Goal: Task Accomplishment & Management: Manage account settings

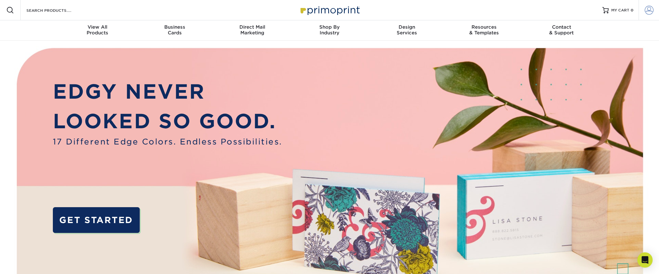
type input "[EMAIL_ADDRESS][DOMAIN_NAME]"
click at [648, 11] on span at bounding box center [649, 10] width 9 height 9
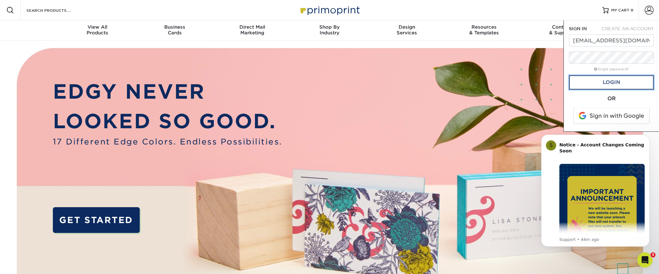
click at [629, 86] on link "Login" at bounding box center [611, 82] width 85 height 15
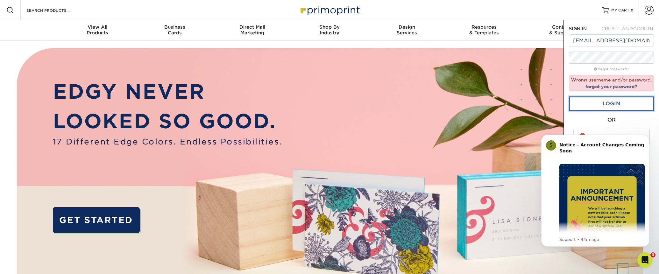
click at [625, 104] on link "Login" at bounding box center [611, 103] width 85 height 15
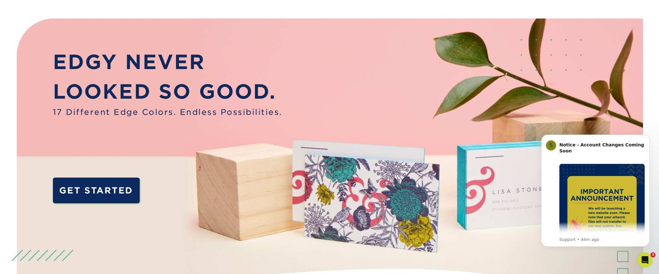
scroll to position [46, 0]
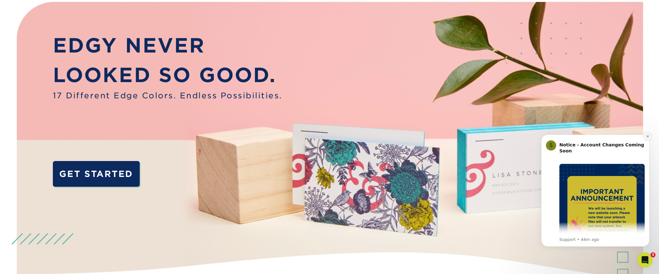
click at [648, 136] on icon "Dismiss notification" at bounding box center [647, 136] width 2 height 2
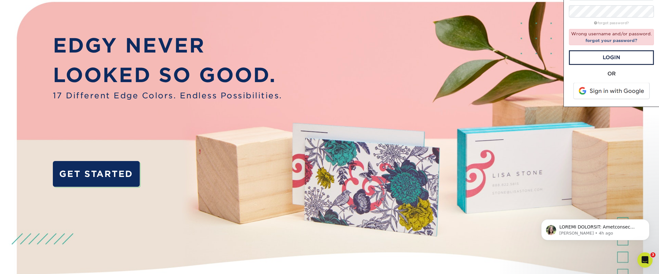
scroll to position [0, 0]
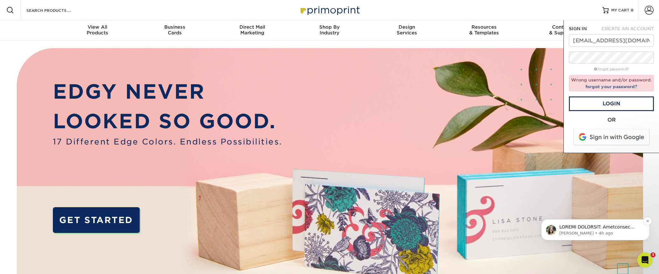
click at [612, 228] on p "message notification from Julie, 4h ago. ACTION REQUIRED: Primoprint Order 2591…" at bounding box center [600, 227] width 82 height 6
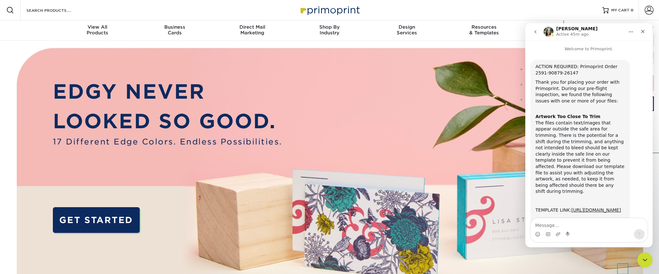
scroll to position [112, 0]
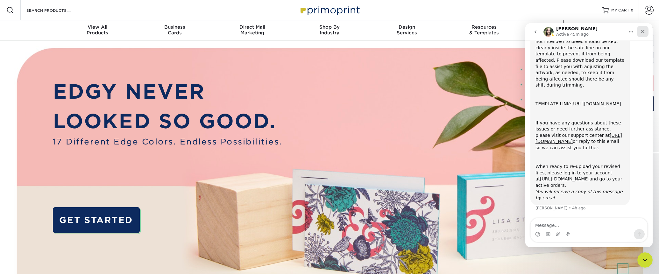
click at [644, 31] on icon "Close" at bounding box center [642, 31] width 5 height 5
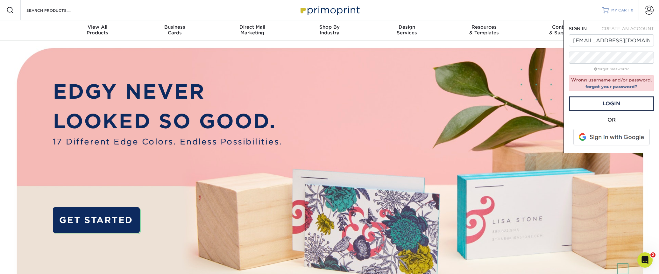
click at [617, 7] on link "MY CART 0" at bounding box center [617, 10] width 31 height 20
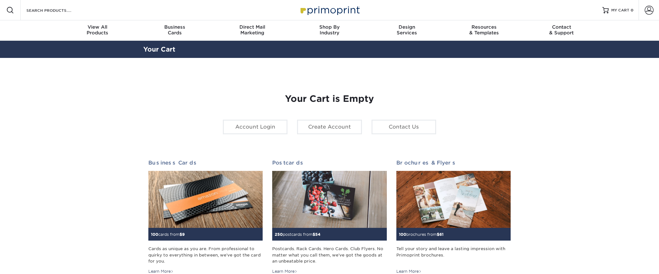
type input "[EMAIL_ADDRESS][DOMAIN_NAME]"
click at [652, 10] on span at bounding box center [649, 10] width 9 height 9
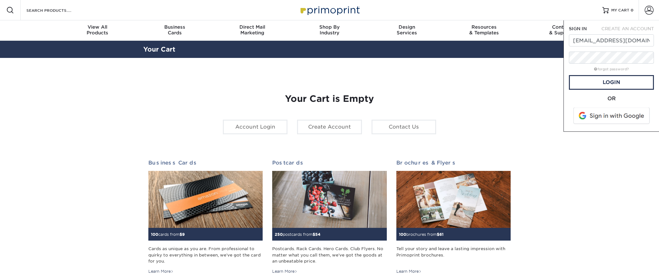
click at [625, 116] on span at bounding box center [612, 116] width 81 height 17
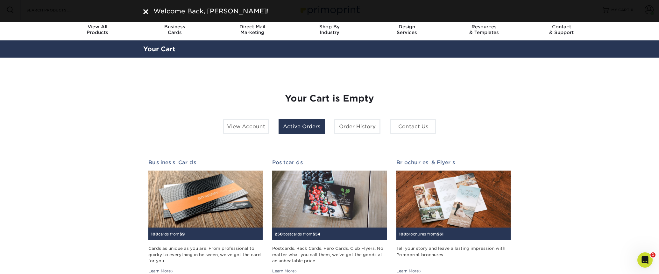
click at [315, 126] on link "Active Orders" at bounding box center [302, 126] width 46 height 15
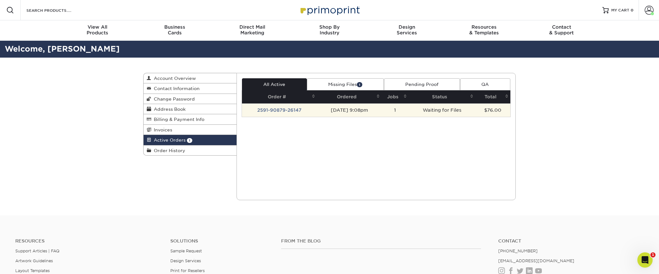
click at [294, 109] on td "2591-90879-26147" at bounding box center [279, 109] width 75 height 13
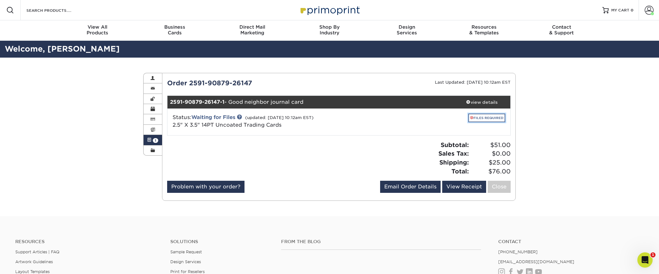
click at [484, 118] on link "FILES REQUIRED" at bounding box center [486, 118] width 37 height 9
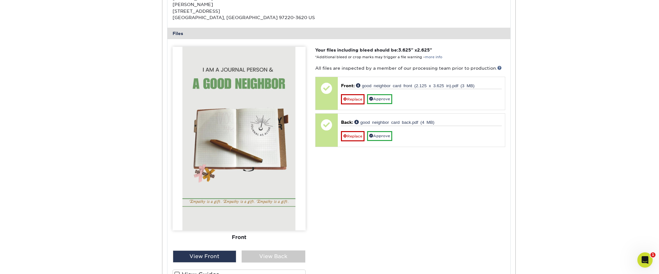
scroll to position [245, 0]
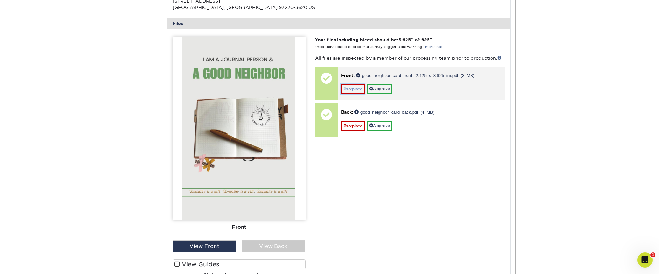
click at [351, 88] on link "Replace" at bounding box center [353, 89] width 24 height 10
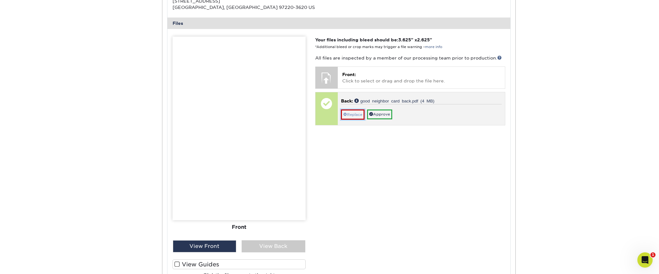
click at [352, 114] on link "Replace" at bounding box center [353, 115] width 24 height 10
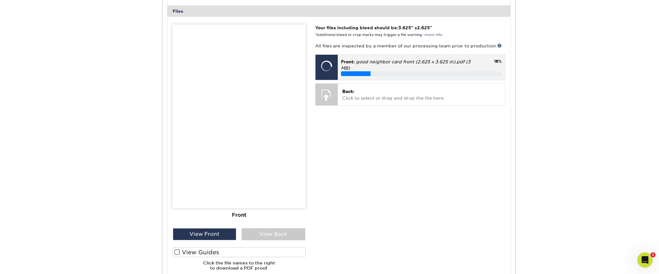
scroll to position [260, 0]
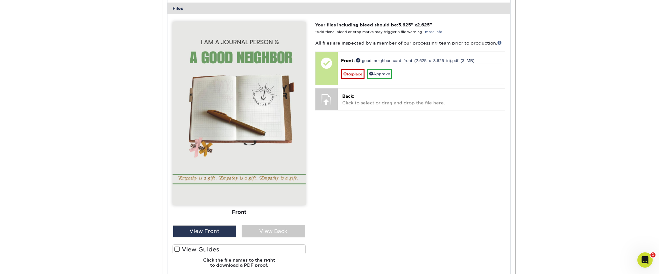
click at [179, 248] on span at bounding box center [176, 249] width 5 height 6
click at [0, 0] on input "View Guides" at bounding box center [0, 0] width 0 height 0
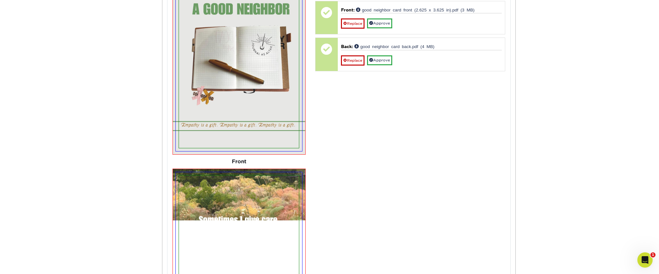
scroll to position [312, 0]
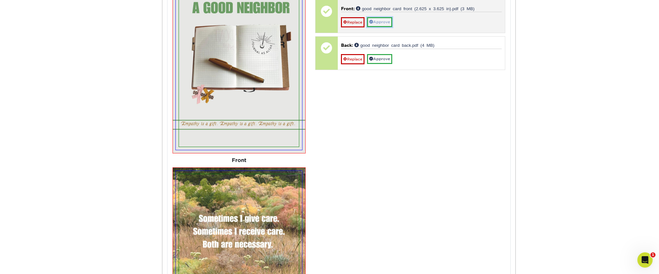
click at [389, 21] on link "Approve" at bounding box center [379, 22] width 25 height 10
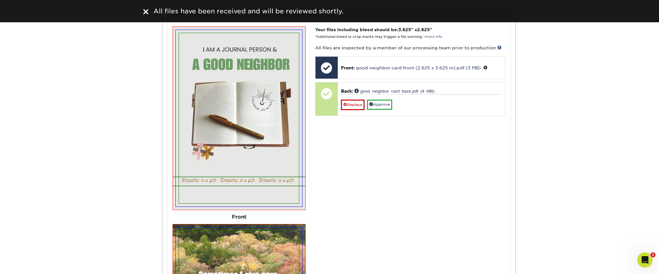
scroll to position [254, 0]
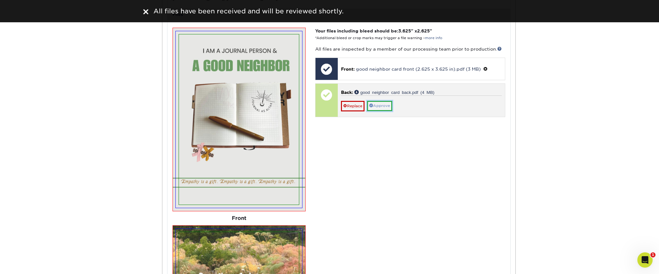
click at [380, 106] on link "Approve" at bounding box center [379, 106] width 25 height 10
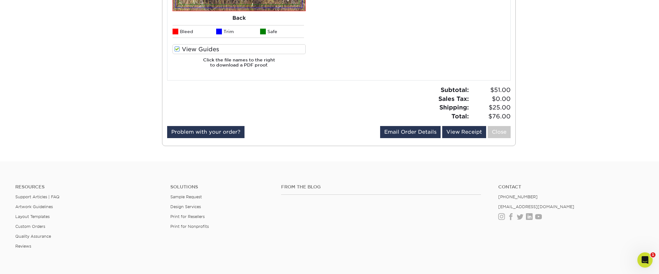
scroll to position [655, 0]
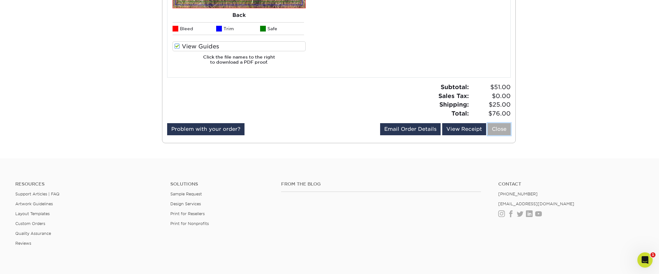
click at [494, 129] on link "Close" at bounding box center [499, 129] width 23 height 12
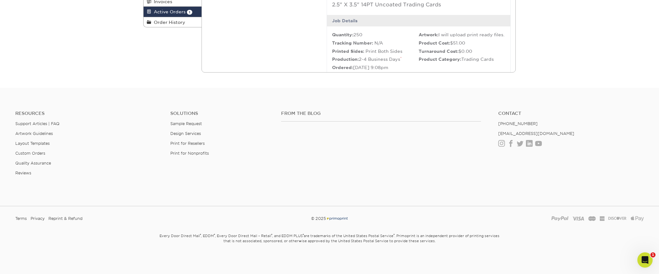
scroll to position [0, 0]
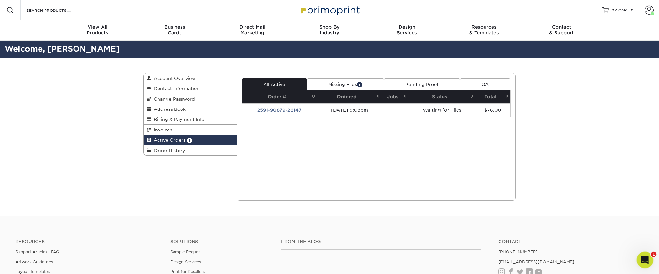
click at [647, 259] on icon "Open Intercom Messenger" at bounding box center [644, 259] width 11 height 11
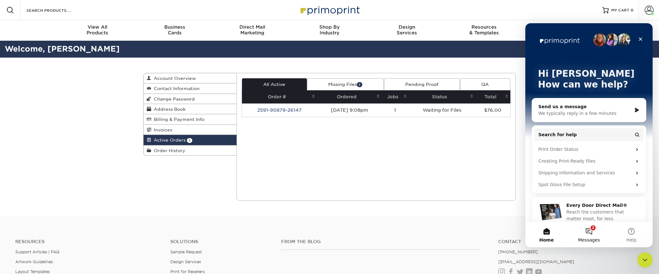
click at [593, 232] on button "2 Messages" at bounding box center [589, 234] width 42 height 25
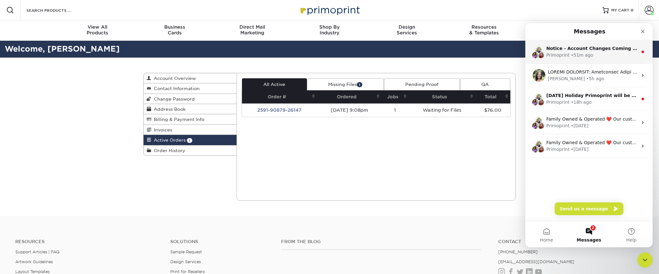
click at [600, 59] on div "Notice - Account Changes Coming Soon ​ Past Order Files Will Not Transfer: Whil…" at bounding box center [588, 52] width 127 height 24
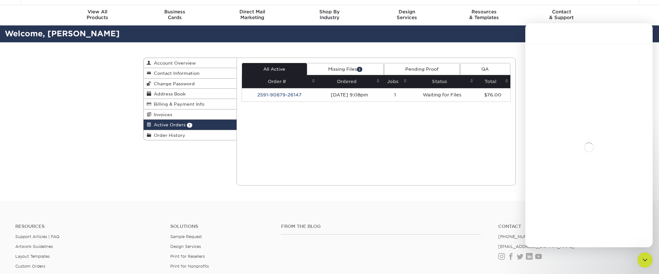
scroll to position [101, 0]
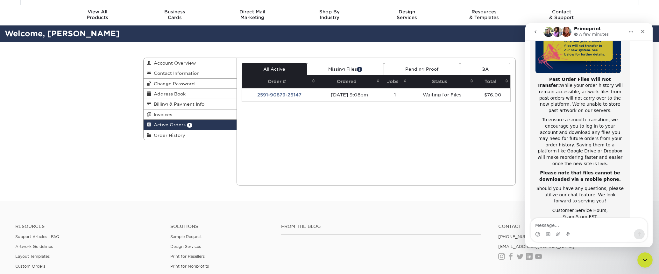
click at [535, 31] on icon "go back" at bounding box center [535, 31] width 5 height 5
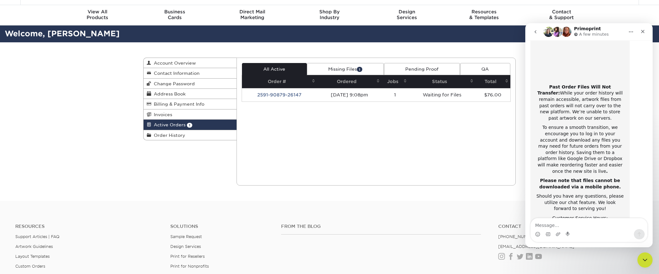
scroll to position [101, 0]
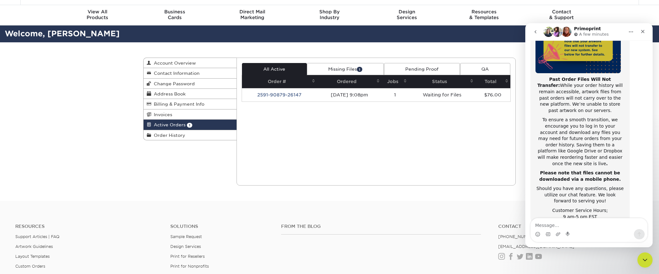
click at [536, 31] on icon "go back" at bounding box center [536, 31] width 2 height 3
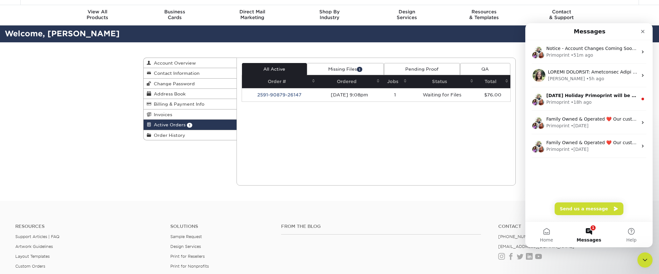
scroll to position [0, 0]
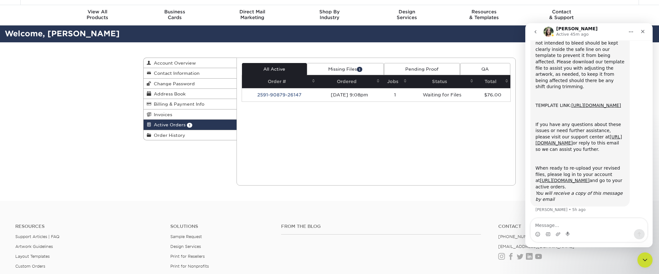
scroll to position [112, 0]
click at [598, 227] on textarea "Message…" at bounding box center [589, 223] width 117 height 11
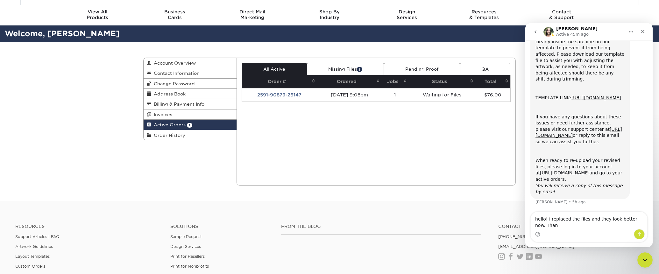
scroll to position [119, 0]
type textarea "hello! i replaced the files and they look better now. Thank you!"
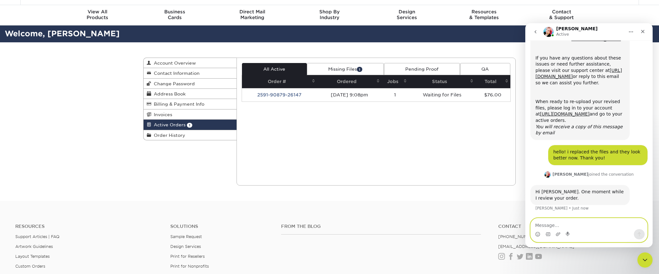
scroll to position [178, 0]
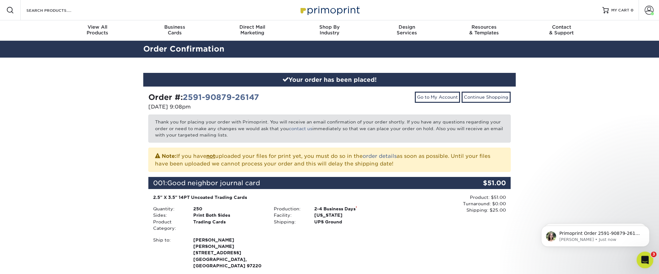
click at [645, 253] on div "Open Intercom Messenger" at bounding box center [644, 259] width 21 height 21
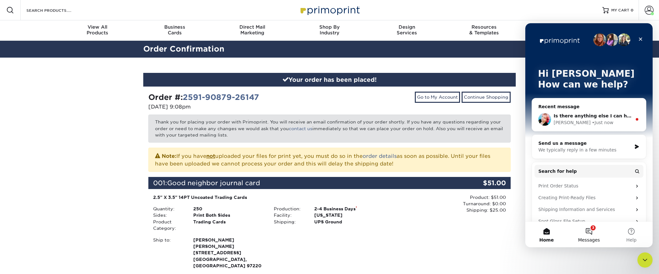
click at [594, 227] on button "3 Messages" at bounding box center [589, 234] width 42 height 25
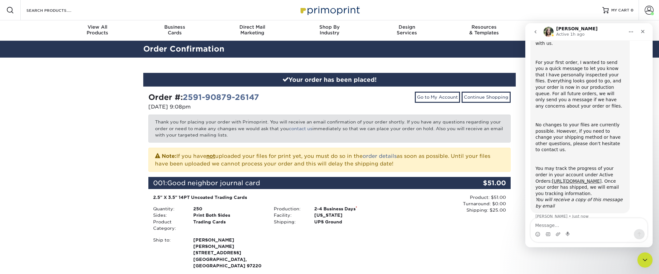
scroll to position [60, 0]
click at [534, 29] on icon "go back" at bounding box center [535, 31] width 5 height 5
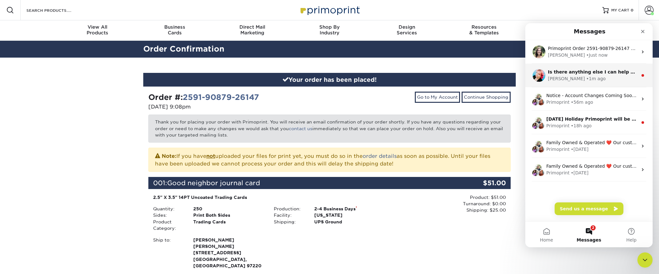
click at [591, 71] on span "Is there anything else I can help you with at the moment?" at bounding box center [621, 71] width 146 height 5
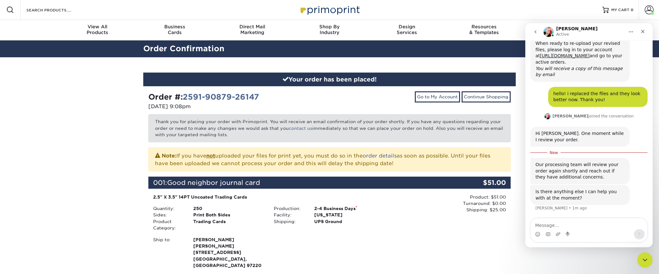
scroll to position [236, 0]
type textarea "no all good thank"
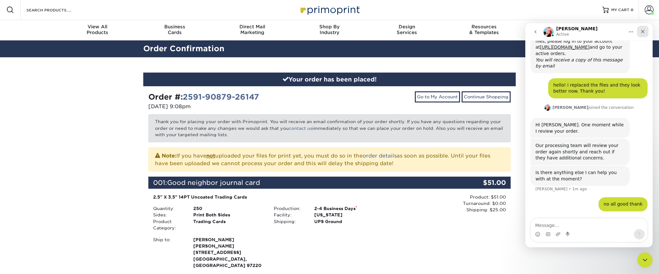
click at [646, 30] on div "Close" at bounding box center [642, 31] width 11 height 11
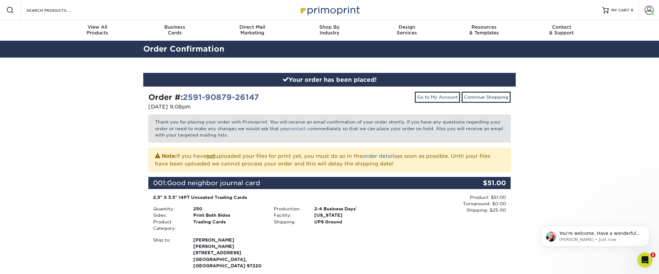
scroll to position [263, 0]
